Goal: Complete application form

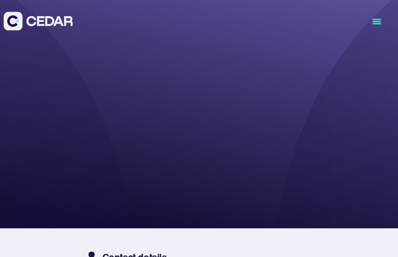
type input "**********"
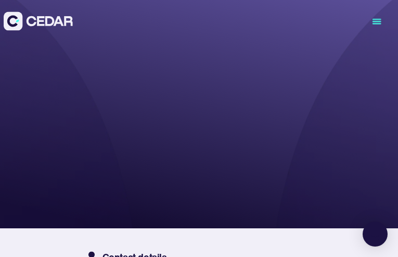
type input "********"
